Goal: Information Seeking & Learning: Learn about a topic

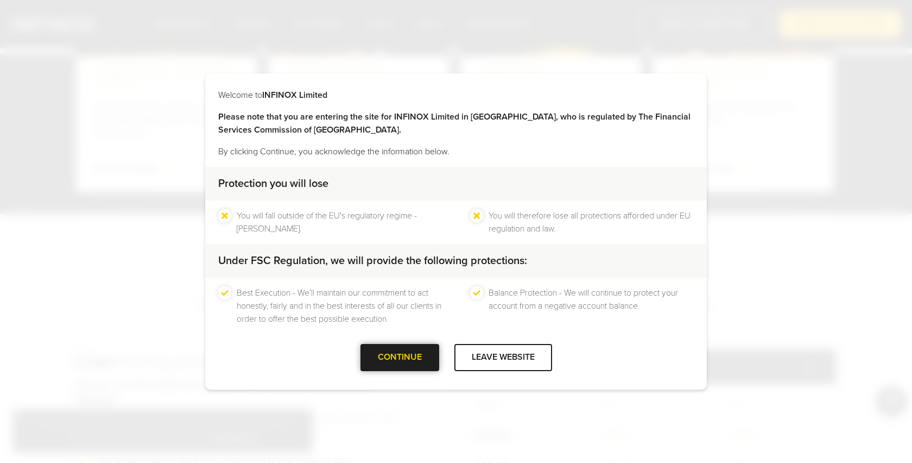
click at [395, 359] on div "CONTINUE" at bounding box center [400, 357] width 79 height 27
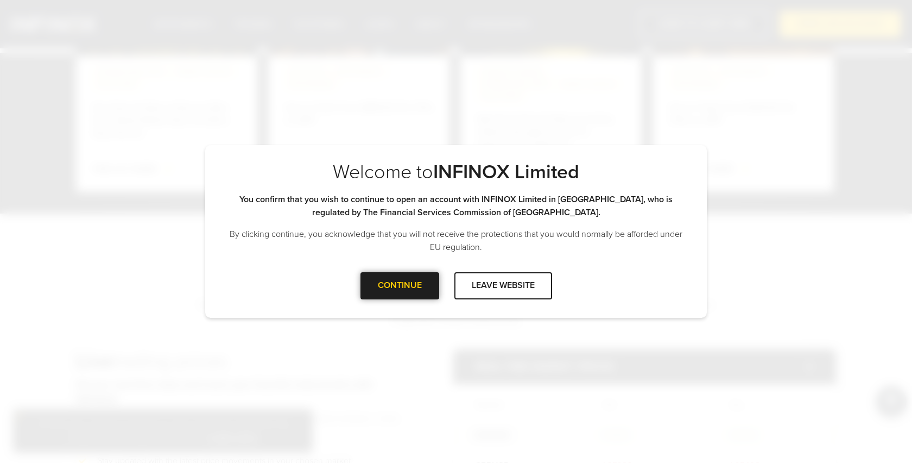
click at [423, 281] on div "CONTINUE" at bounding box center [400, 285] width 79 height 27
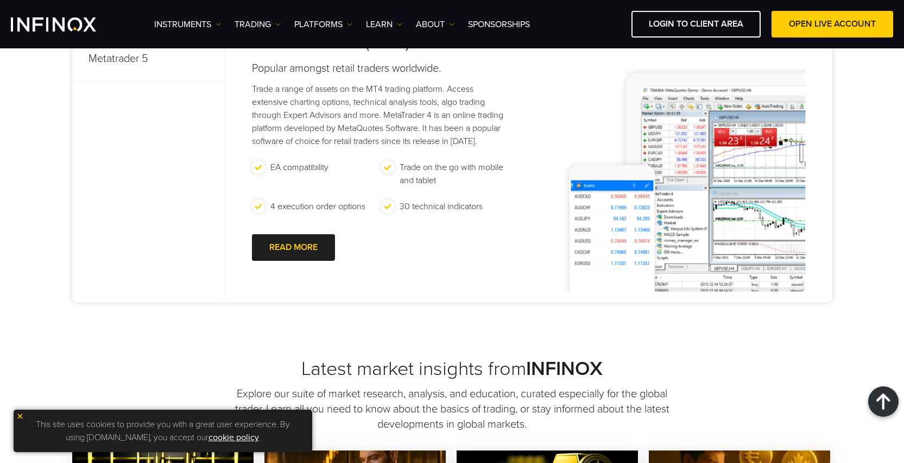
scroll to position [568, 0]
click at [23, 416] on img at bounding box center [20, 416] width 8 height 8
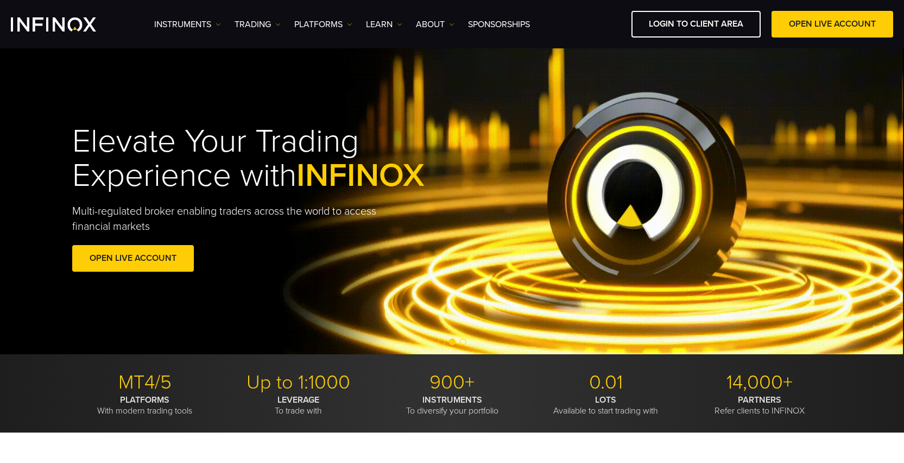
scroll to position [0, 0]
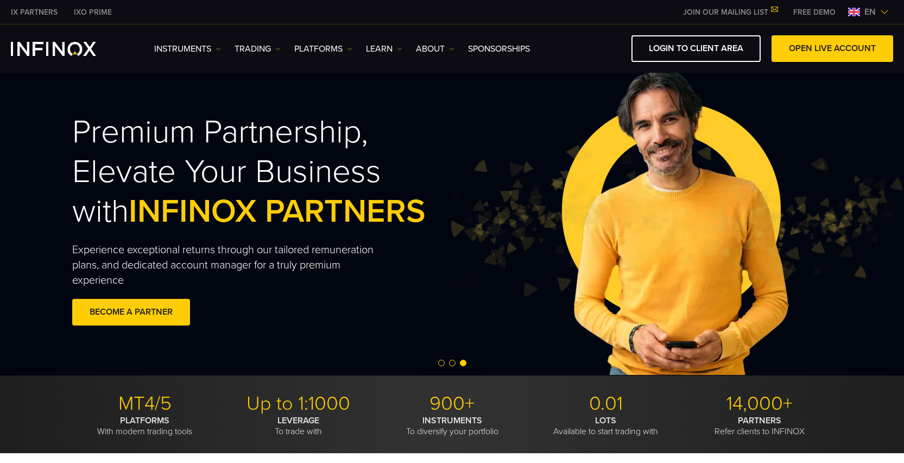
click at [884, 14] on img at bounding box center [884, 12] width 9 height 9
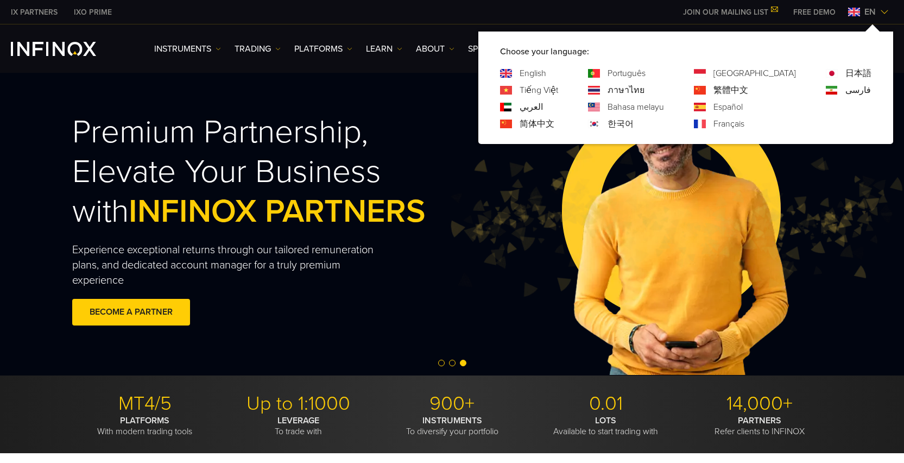
click at [558, 95] on link "Tiếng Việt" at bounding box center [539, 90] width 39 height 13
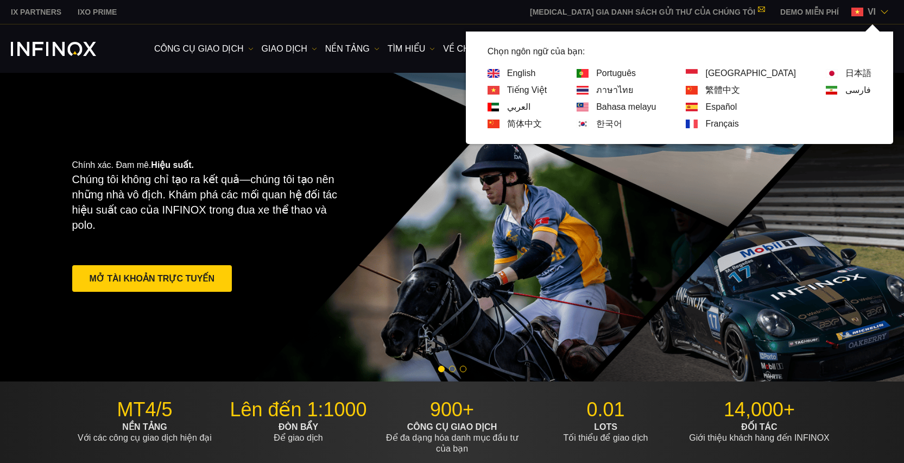
click at [846, 92] on link "فارسی" at bounding box center [858, 90] width 26 height 13
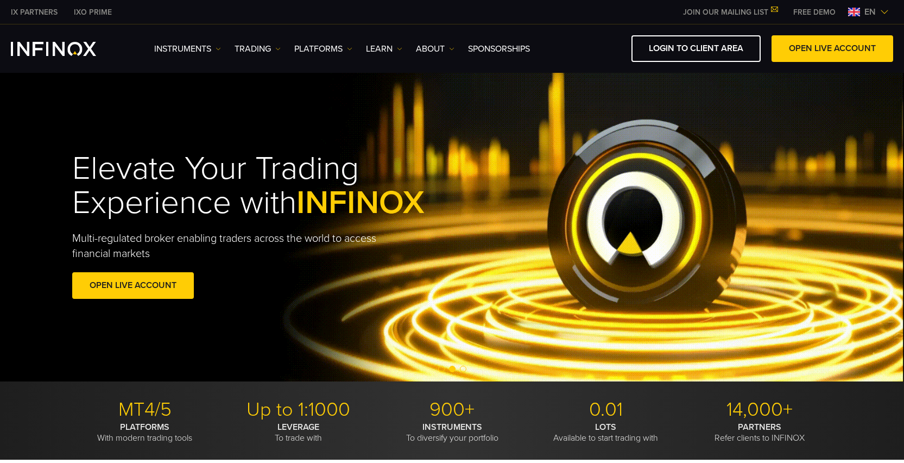
click at [871, 9] on span "en" at bounding box center [870, 11] width 20 height 13
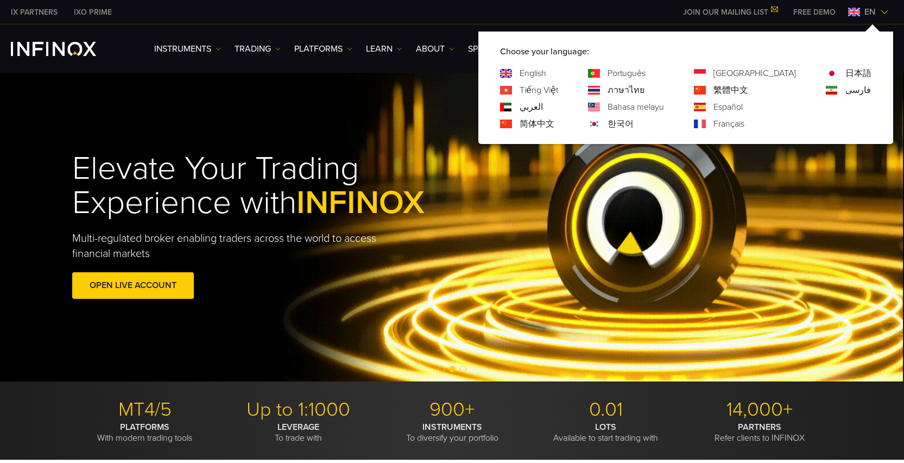
click at [856, 88] on link "فارسی" at bounding box center [858, 90] width 26 height 13
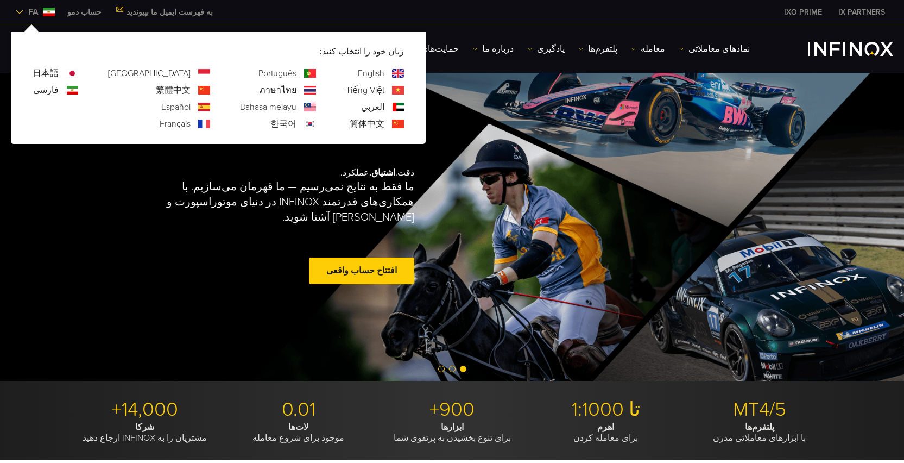
click at [358, 72] on link "English" at bounding box center [371, 73] width 27 height 13
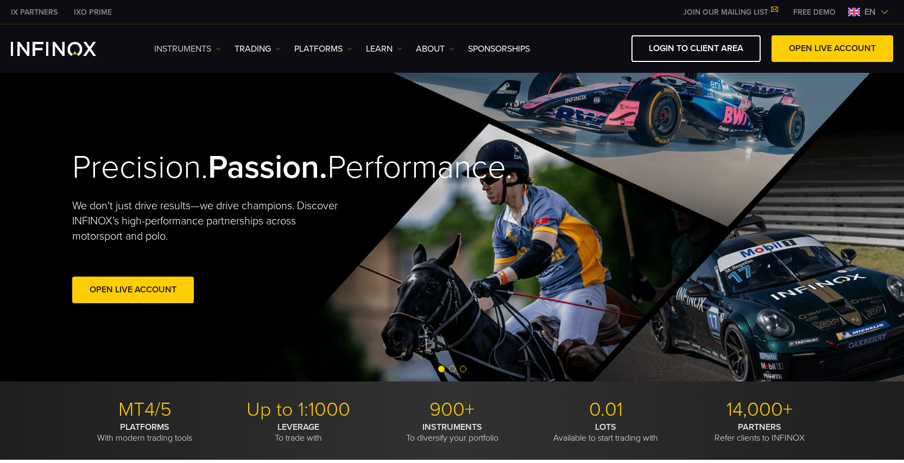
click at [176, 54] on link "Instruments" at bounding box center [187, 48] width 67 height 13
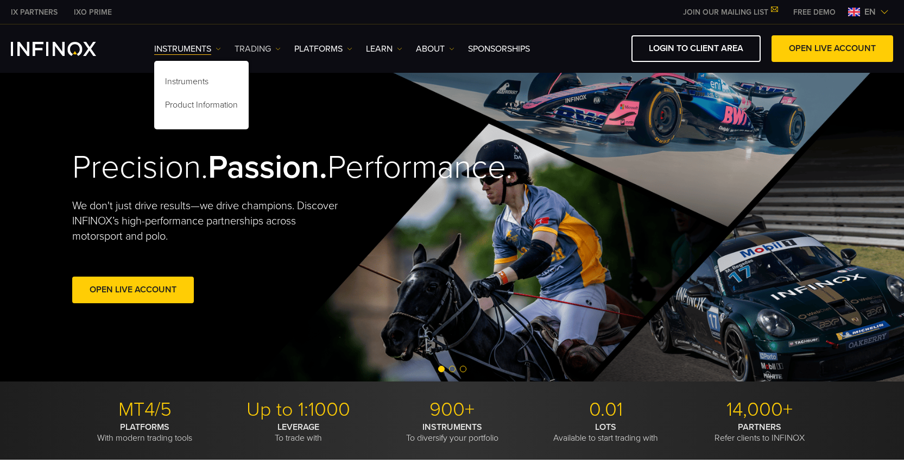
click at [262, 53] on link "TRADING" at bounding box center [258, 48] width 46 height 13
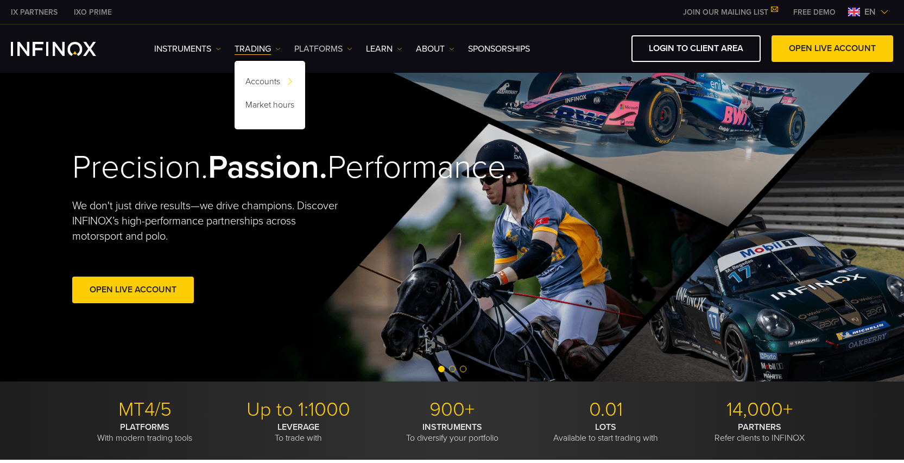
click at [333, 52] on link "PLATFORMS" at bounding box center [323, 48] width 58 height 13
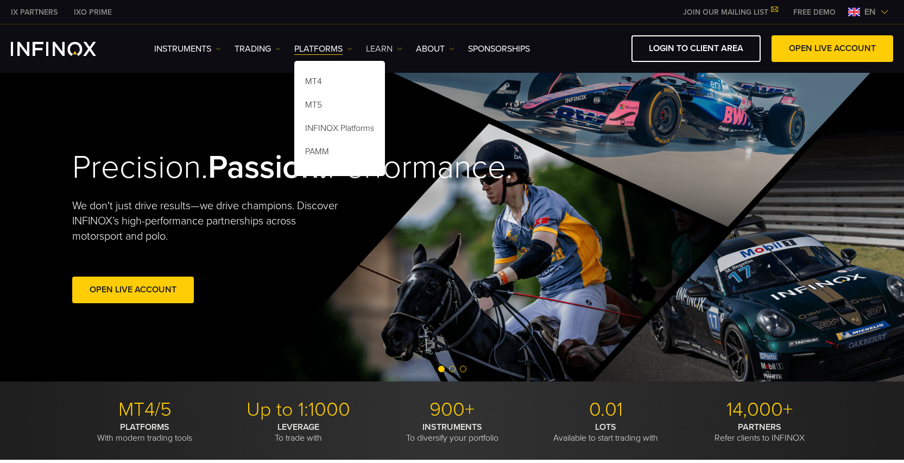
click at [392, 50] on link "Learn" at bounding box center [384, 48] width 36 height 13
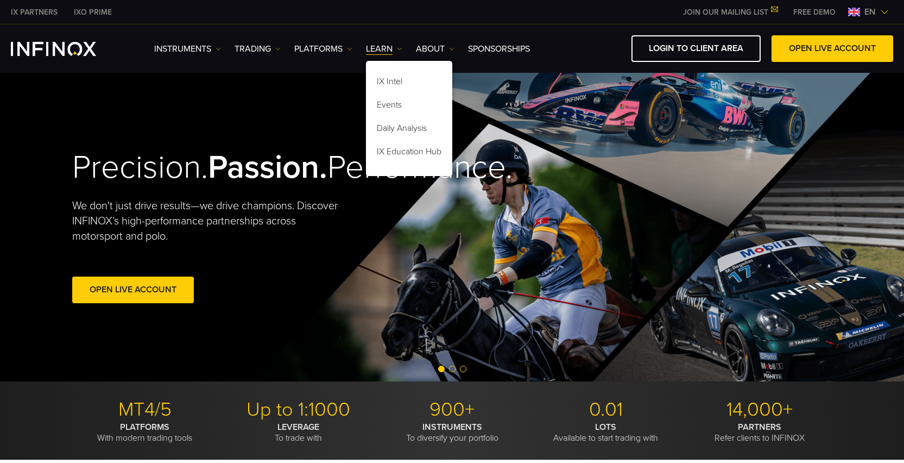
click at [456, 48] on ul "Instruments Instruments Product Information TRADING Accounts DEMO" at bounding box center [342, 48] width 376 height 13
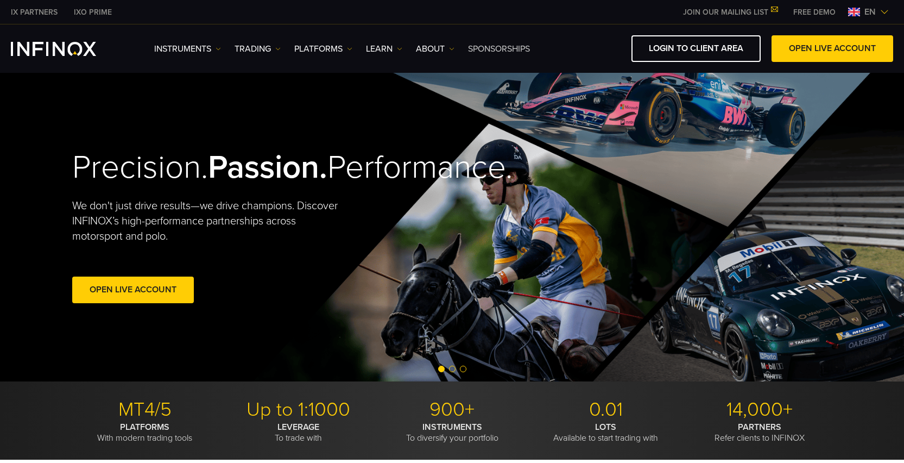
click at [504, 46] on link "SPONSORSHIPS" at bounding box center [499, 48] width 62 height 13
click at [496, 48] on link "SPONSORSHIPS" at bounding box center [499, 48] width 62 height 13
click at [430, 50] on link "ABOUT" at bounding box center [435, 48] width 39 height 13
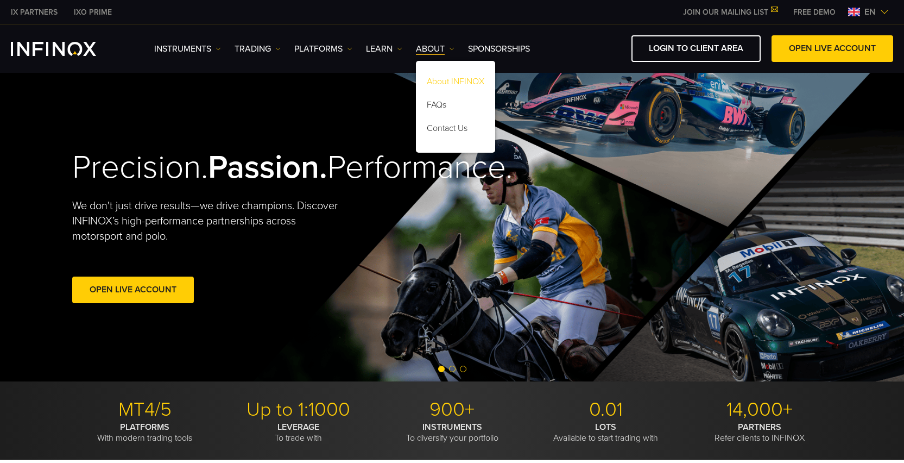
click at [447, 75] on link "About INFINOX" at bounding box center [455, 83] width 79 height 23
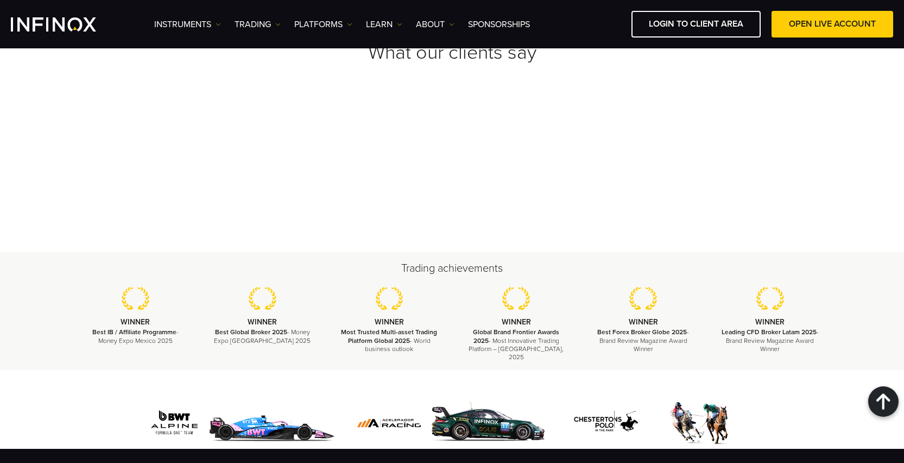
scroll to position [3545, 0]
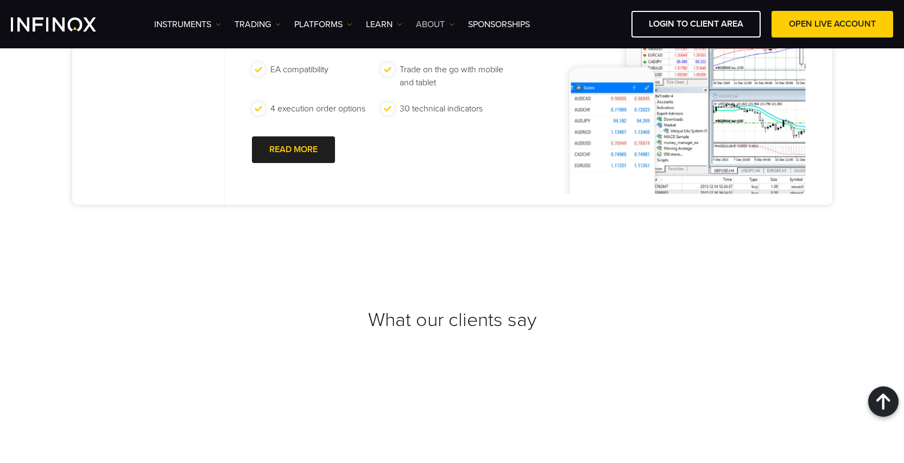
click at [436, 19] on link "ABOUT" at bounding box center [435, 24] width 39 height 13
click at [446, 80] on link "FAQs" at bounding box center [455, 82] width 79 height 23
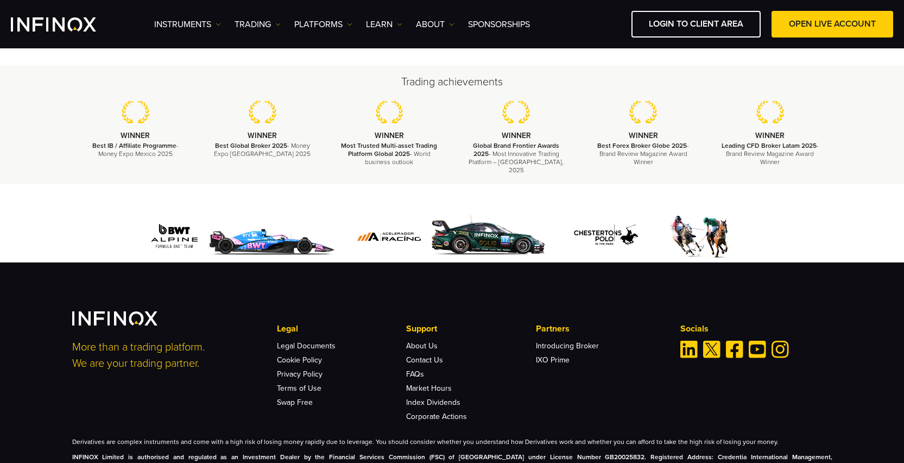
scroll to position [354, 0]
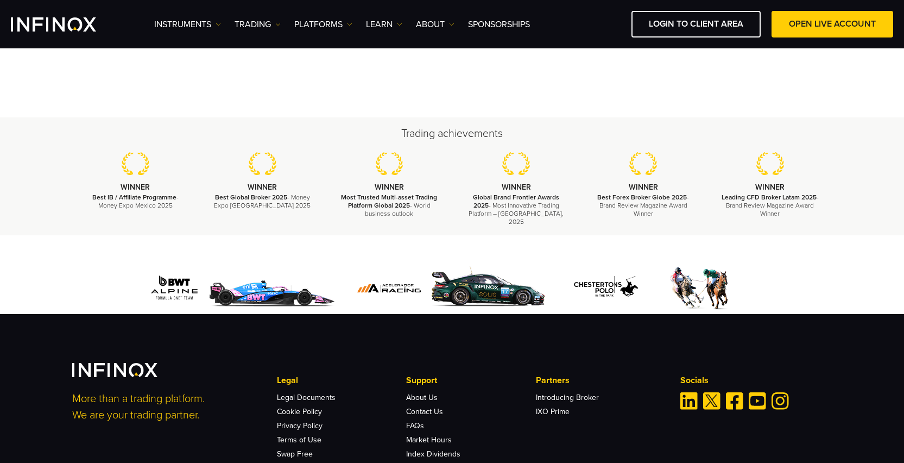
click at [432, 12] on div "Instruments Instruments Product Information TRADING Accounts" at bounding box center [523, 24] width 739 height 27
click at [432, 21] on link "ABOUT" at bounding box center [435, 24] width 39 height 13
click at [442, 109] on link "Contact Us" at bounding box center [455, 105] width 79 height 23
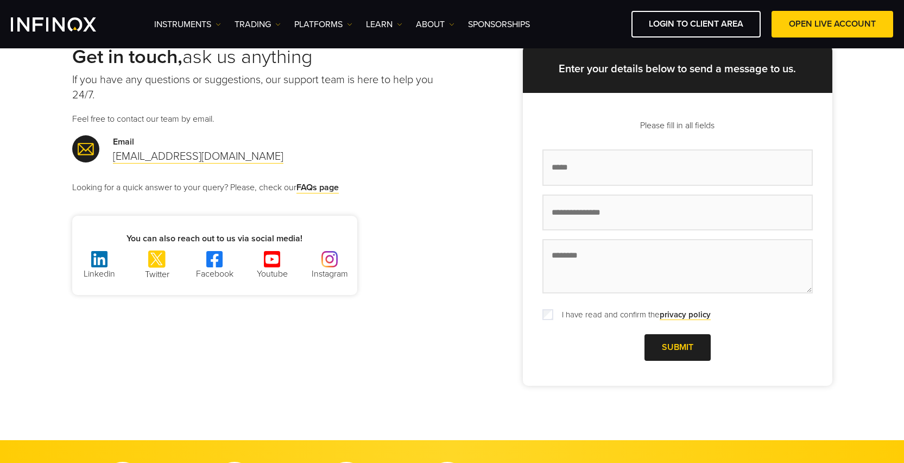
scroll to position [50, 0]
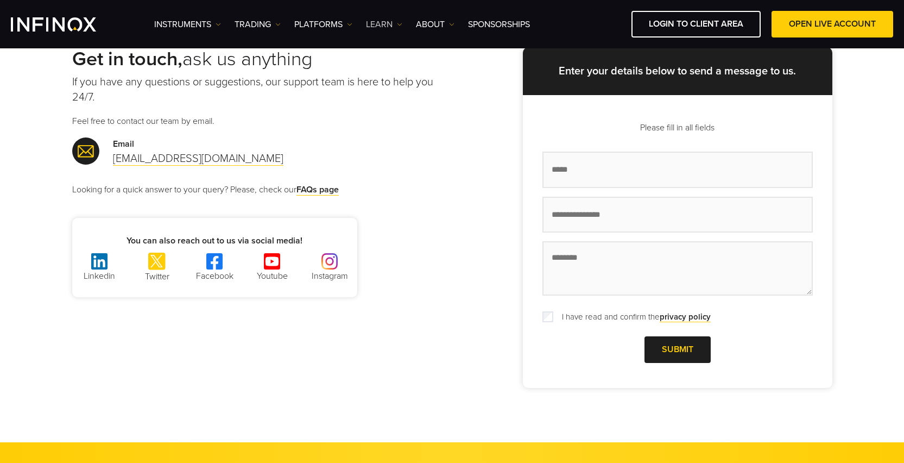
click at [387, 21] on link "Learn" at bounding box center [384, 24] width 36 height 13
click at [399, 56] on link "IX Intel" at bounding box center [409, 58] width 86 height 23
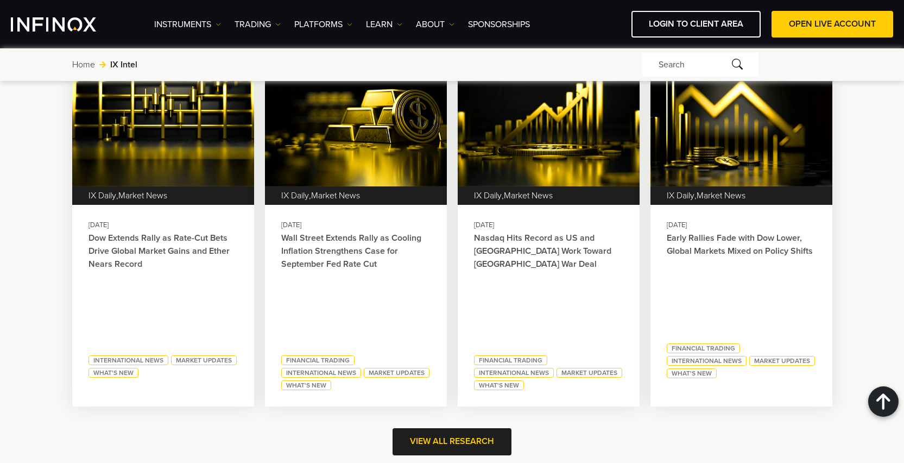
scroll to position [471, 0]
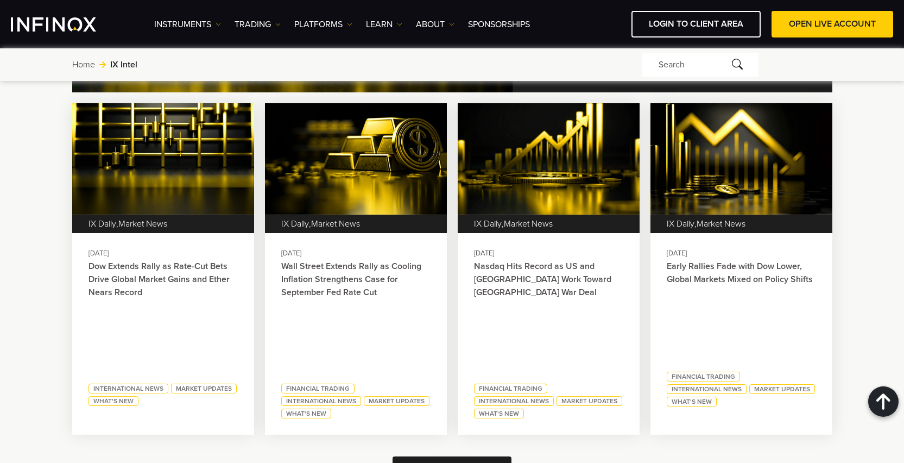
click at [344, 31] on div "Instruments Instruments Product Information TRADING Accounts" at bounding box center [523, 24] width 739 height 27
click at [338, 24] on link "PLATFORMS" at bounding box center [323, 24] width 58 height 13
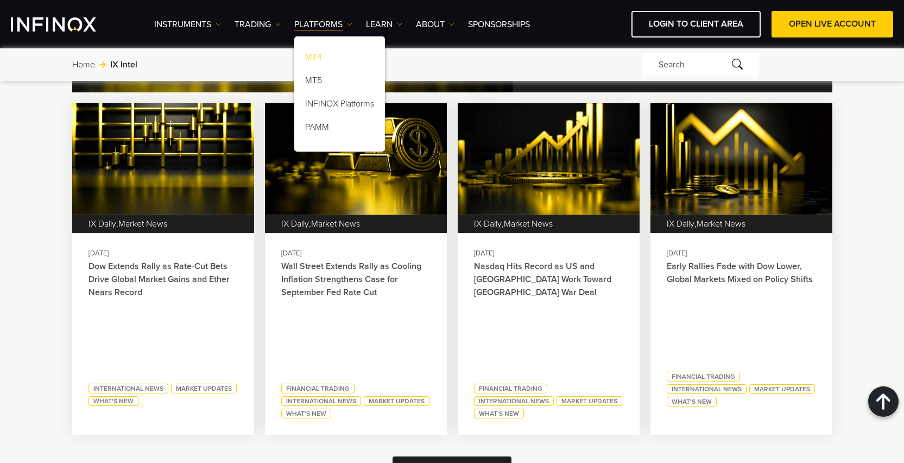
click at [319, 62] on link "MT4" at bounding box center [339, 58] width 91 height 23
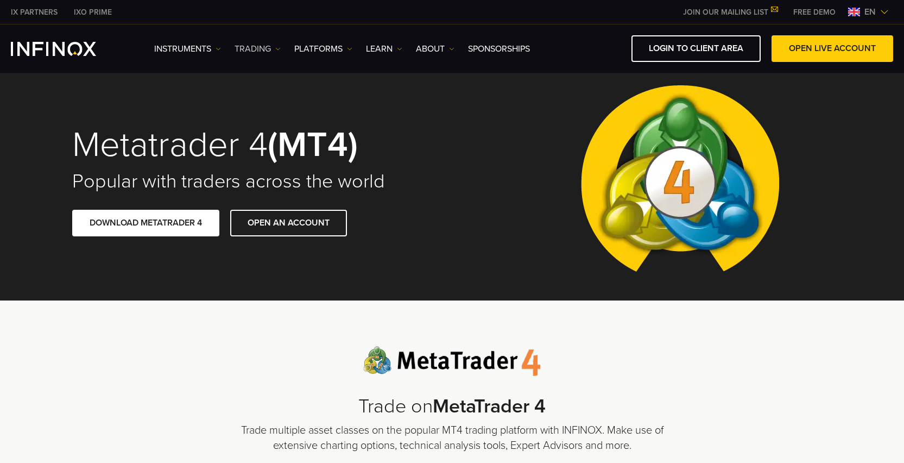
click at [255, 48] on link "TRADING" at bounding box center [258, 48] width 46 height 13
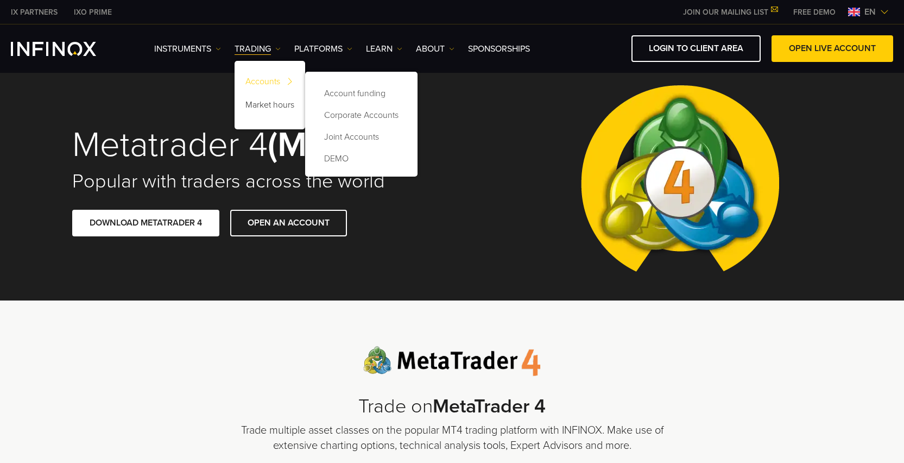
click at [283, 80] on link "Accounts" at bounding box center [270, 83] width 71 height 23
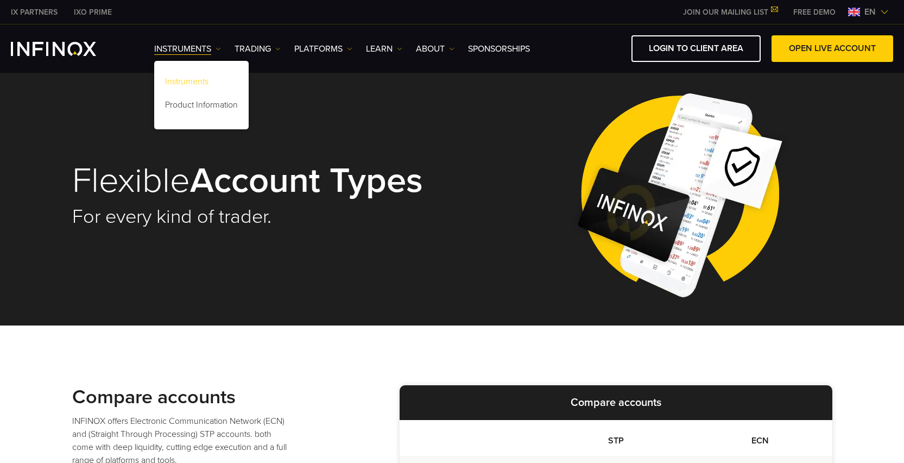
click at [201, 85] on link "Instruments" at bounding box center [201, 83] width 94 height 23
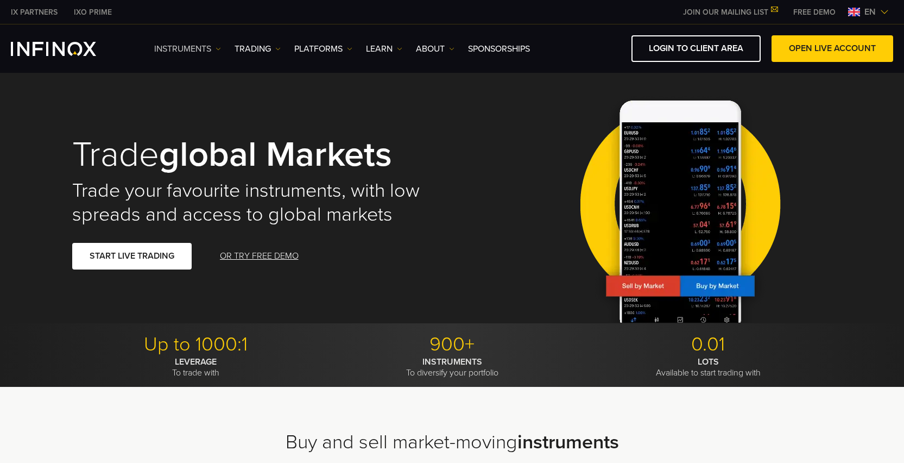
click at [194, 50] on link "Instruments" at bounding box center [187, 48] width 67 height 13
click at [192, 49] on link "Instruments" at bounding box center [187, 48] width 67 height 13
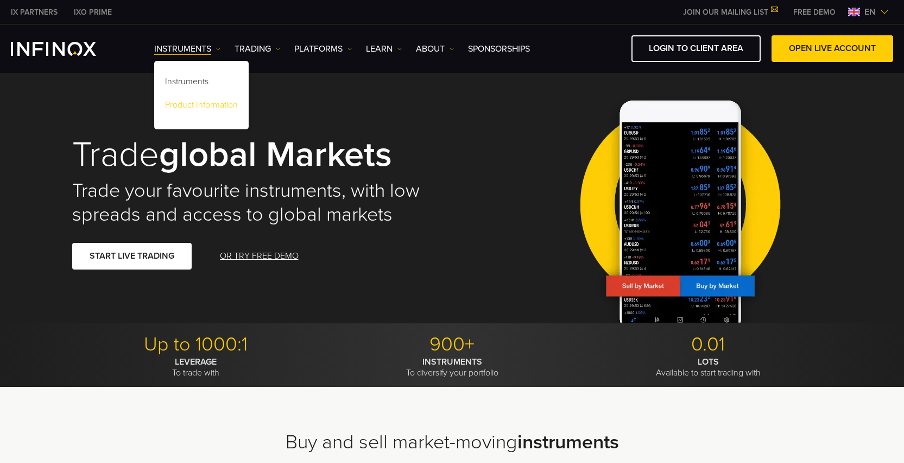
click at [197, 106] on link "Product Information" at bounding box center [201, 106] width 94 height 23
